Goal: Complete application form

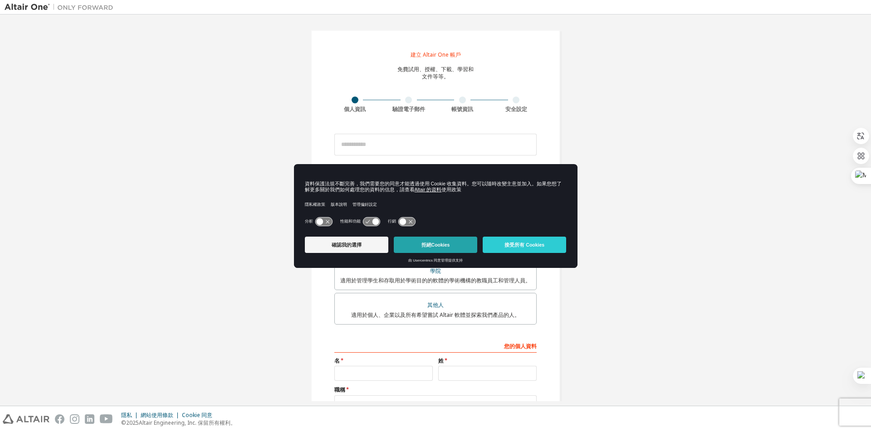
click at [435, 245] on font "拒絕Cookies" at bounding box center [435, 244] width 29 height 5
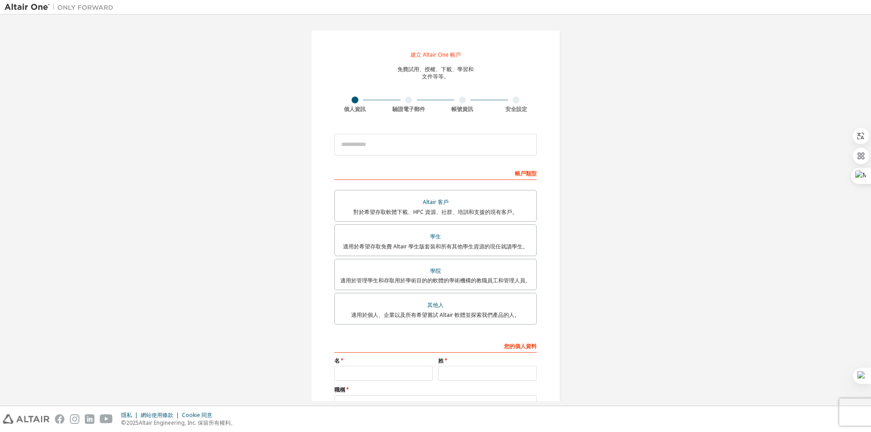
click at [435, 245] on font "適用於希望存取免費 Altair 學生版套裝和所有其他學生資源的現任就讀學生。" at bounding box center [435, 247] width 185 height 8
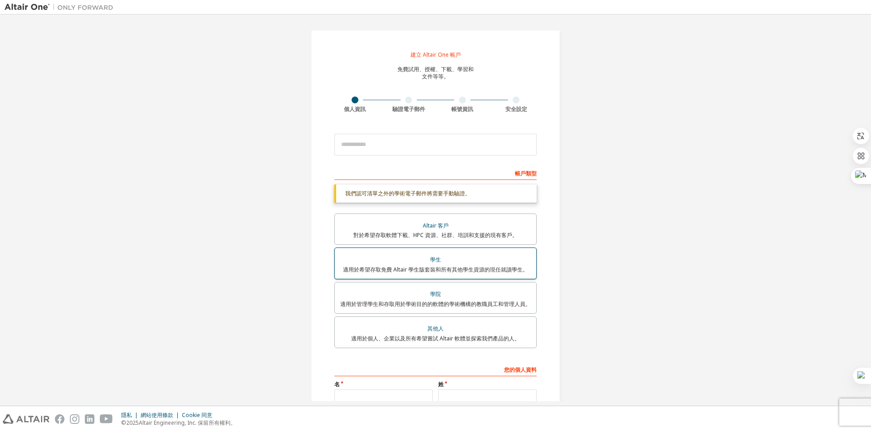
click at [445, 268] on font "適用於希望存取免費 Altair 學生版套裝和所有其他學生資源的現任就讀學生。" at bounding box center [435, 270] width 185 height 8
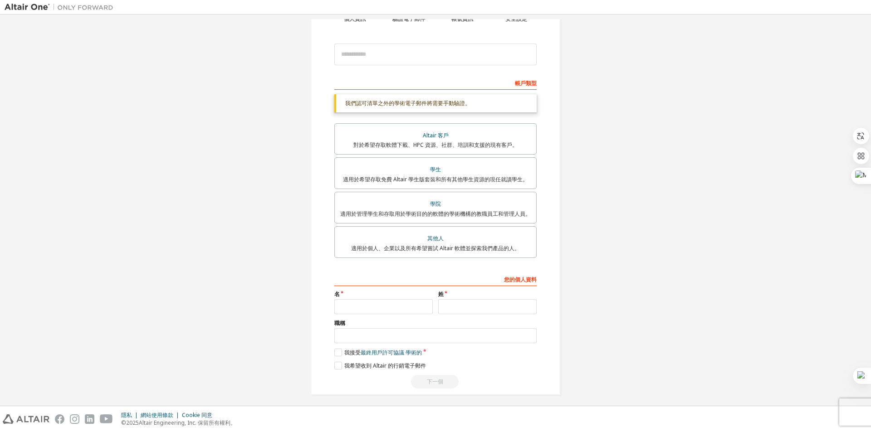
scroll to position [91, 0]
click at [393, 303] on input "text" at bounding box center [383, 306] width 98 height 15
type input "**"
click at [464, 310] on input "text" at bounding box center [487, 306] width 98 height 15
type input "*"
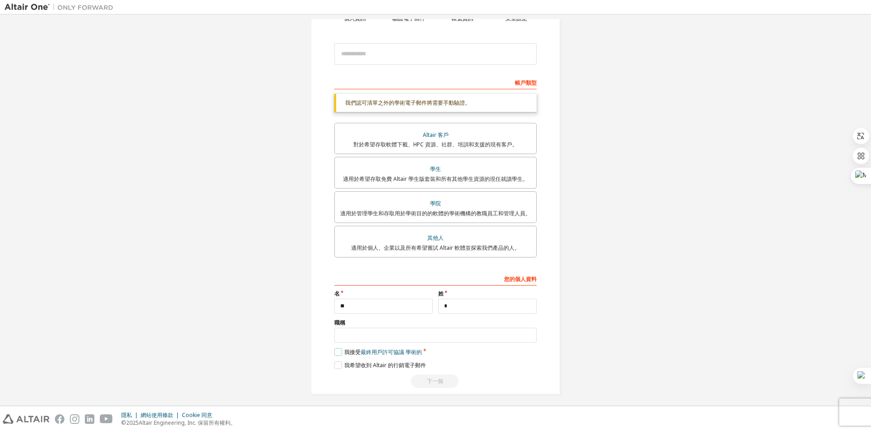
click at [338, 350] on label "我接受 最終用戶許可協議 學術的" at bounding box center [378, 352] width 88 height 8
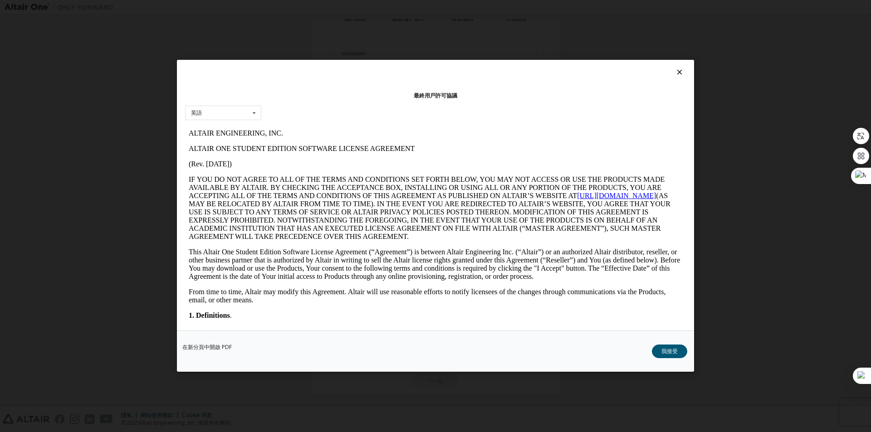
scroll to position [0, 0]
click at [671, 353] on font "我接受" at bounding box center [669, 352] width 16 height 8
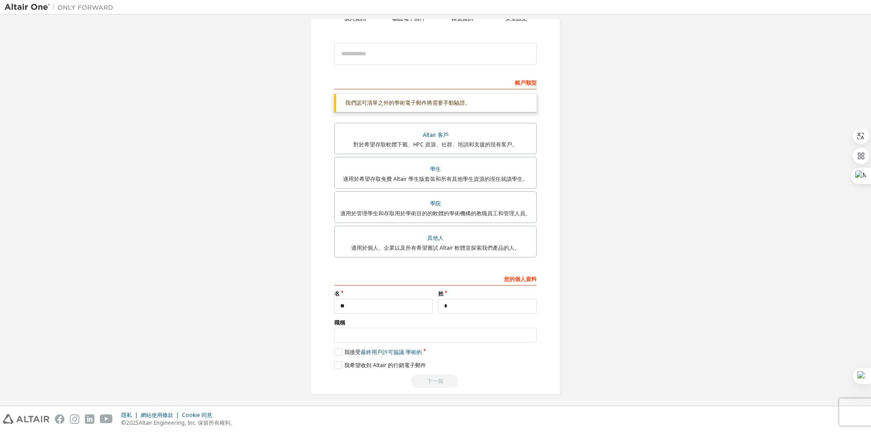
click at [433, 385] on div "下一個" at bounding box center [435, 382] width 202 height 14
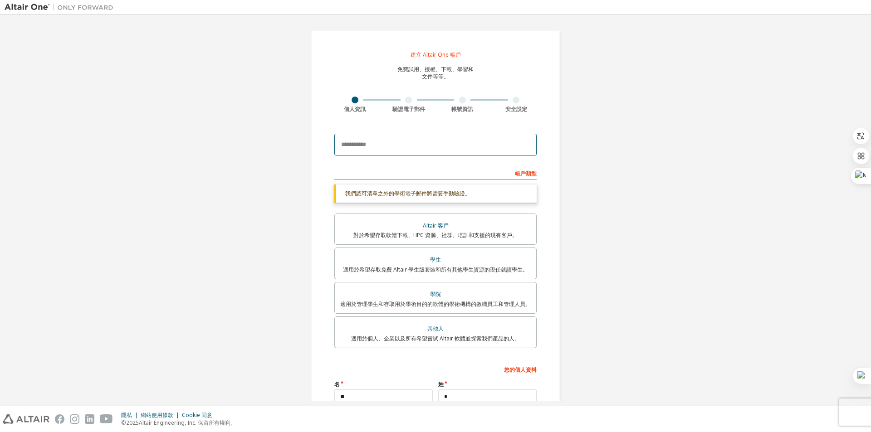
click at [401, 148] on input "email" at bounding box center [435, 145] width 202 height 22
type input "**********"
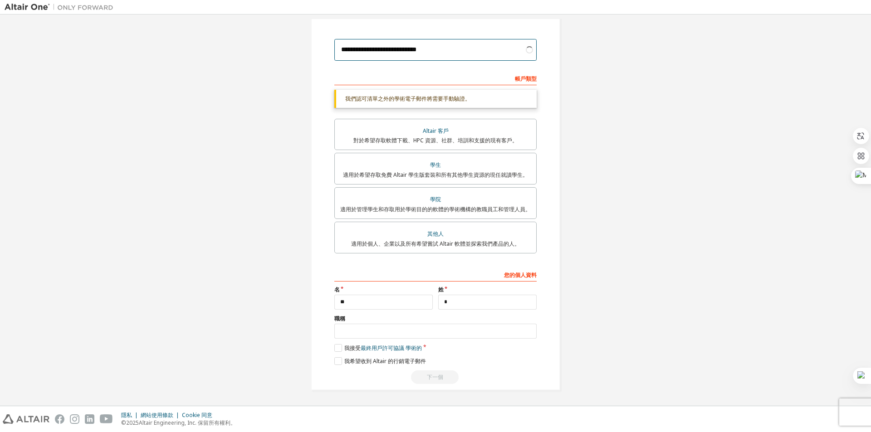
scroll to position [71, 0]
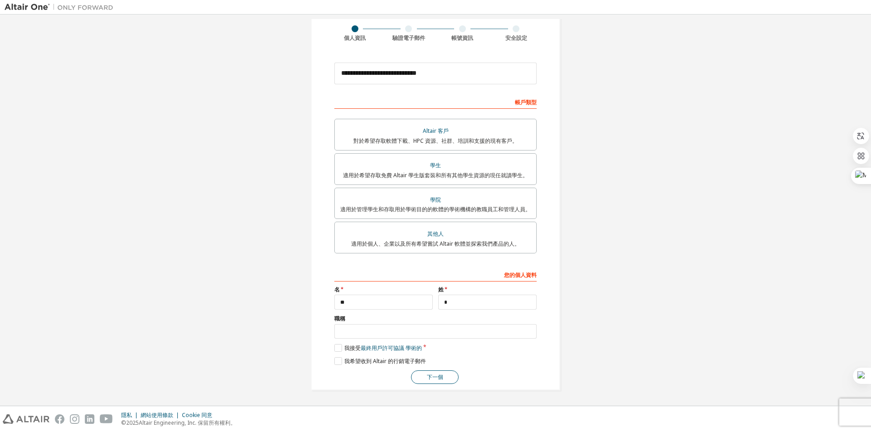
click at [431, 378] on font "下一個" at bounding box center [435, 377] width 16 height 8
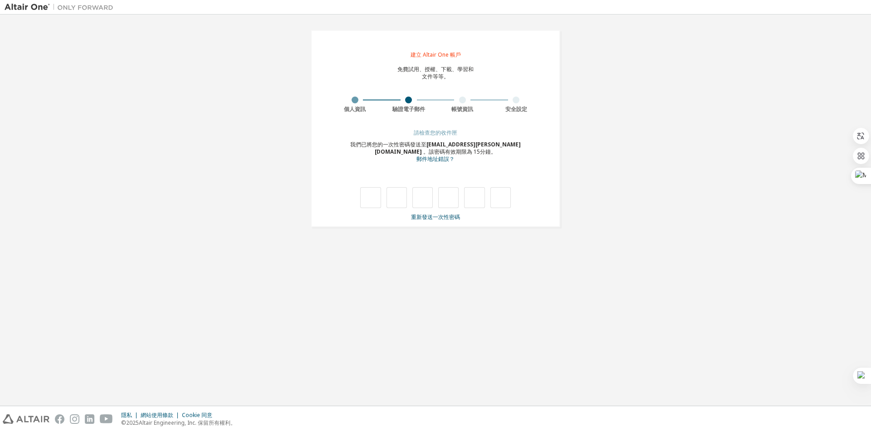
type input "*"
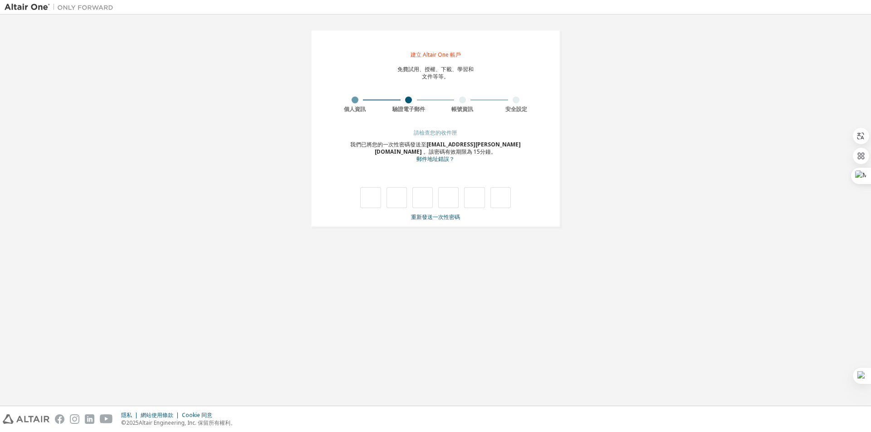
type input "*"
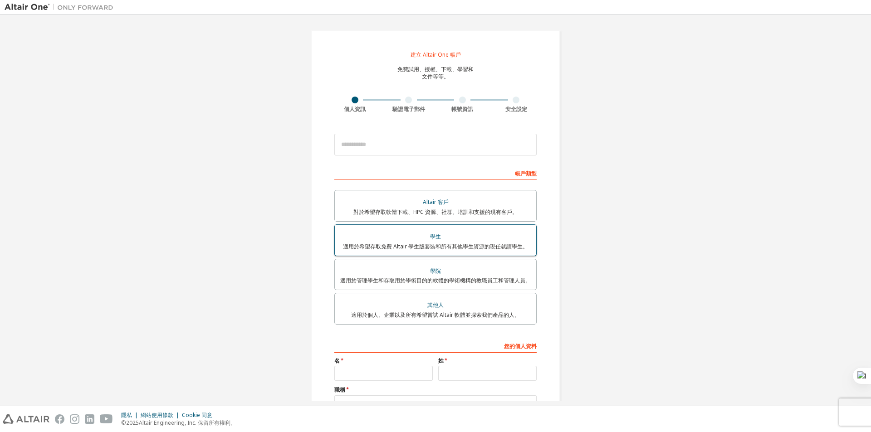
click at [501, 249] on font "適用於希望存取免費 Altair 學生版套裝和所有其他學生資源的現任就讀學生。" at bounding box center [435, 247] width 185 height 8
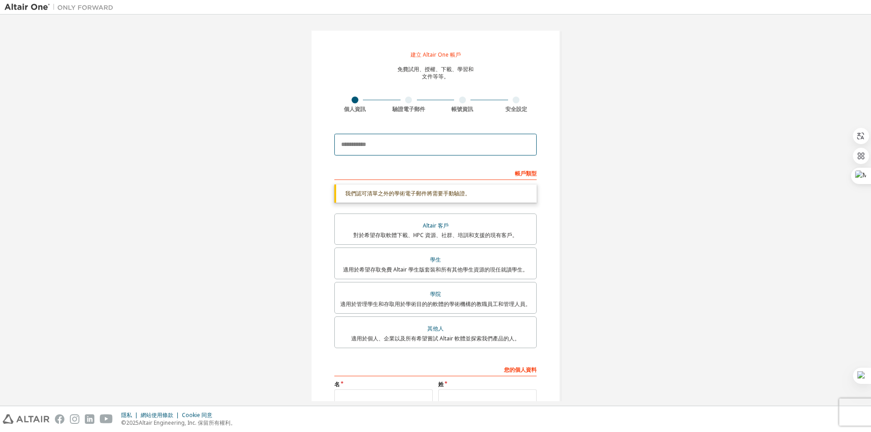
click at [441, 147] on input "email" at bounding box center [435, 145] width 202 height 22
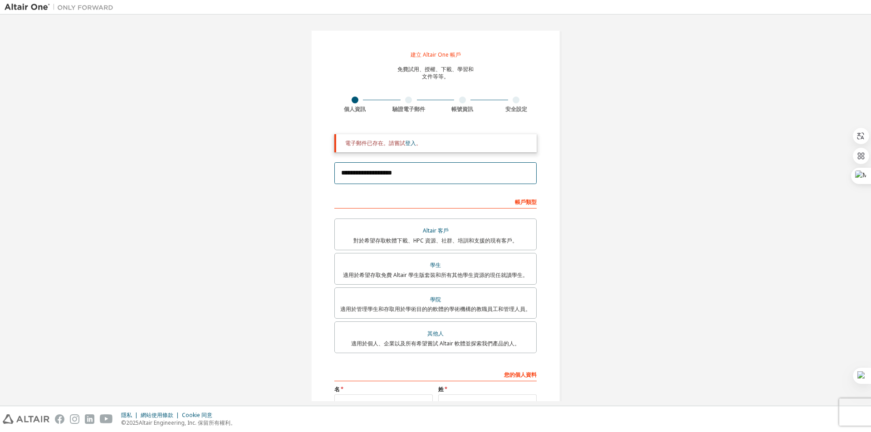
drag, startPoint x: 407, startPoint y: 175, endPoint x: 208, endPoint y: 170, distance: 199.2
click at [208, 170] on div "**********" at bounding box center [436, 260] width 862 height 483
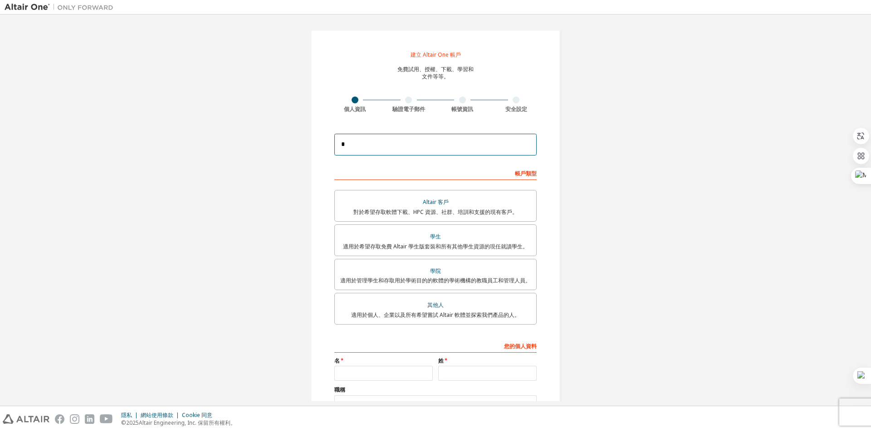
type input "**********"
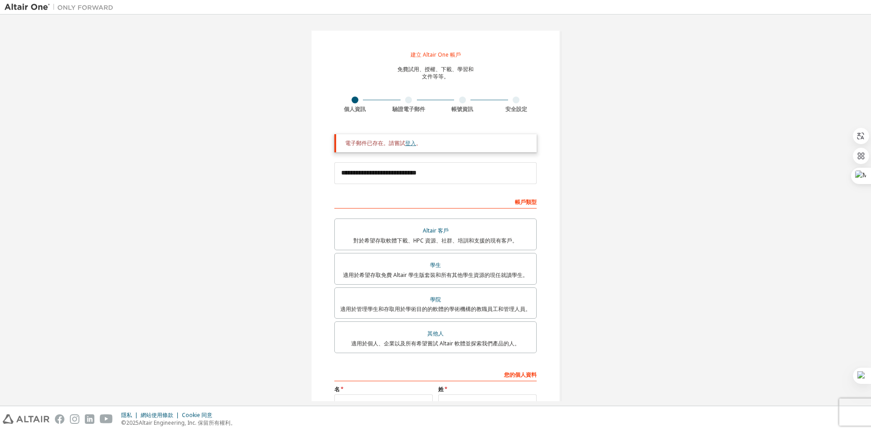
click at [408, 144] on font "登入" at bounding box center [410, 143] width 11 height 8
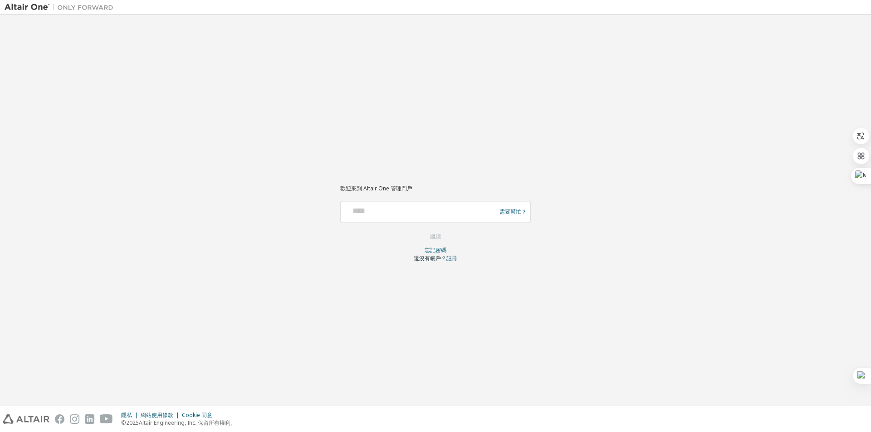
click at [453, 216] on div at bounding box center [419, 211] width 151 height 17
click at [444, 211] on input "text" at bounding box center [419, 209] width 151 height 13
type input "**********"
click at [441, 234] on button "繼續" at bounding box center [435, 237] width 30 height 14
